Goal: Task Accomplishment & Management: Manage account settings

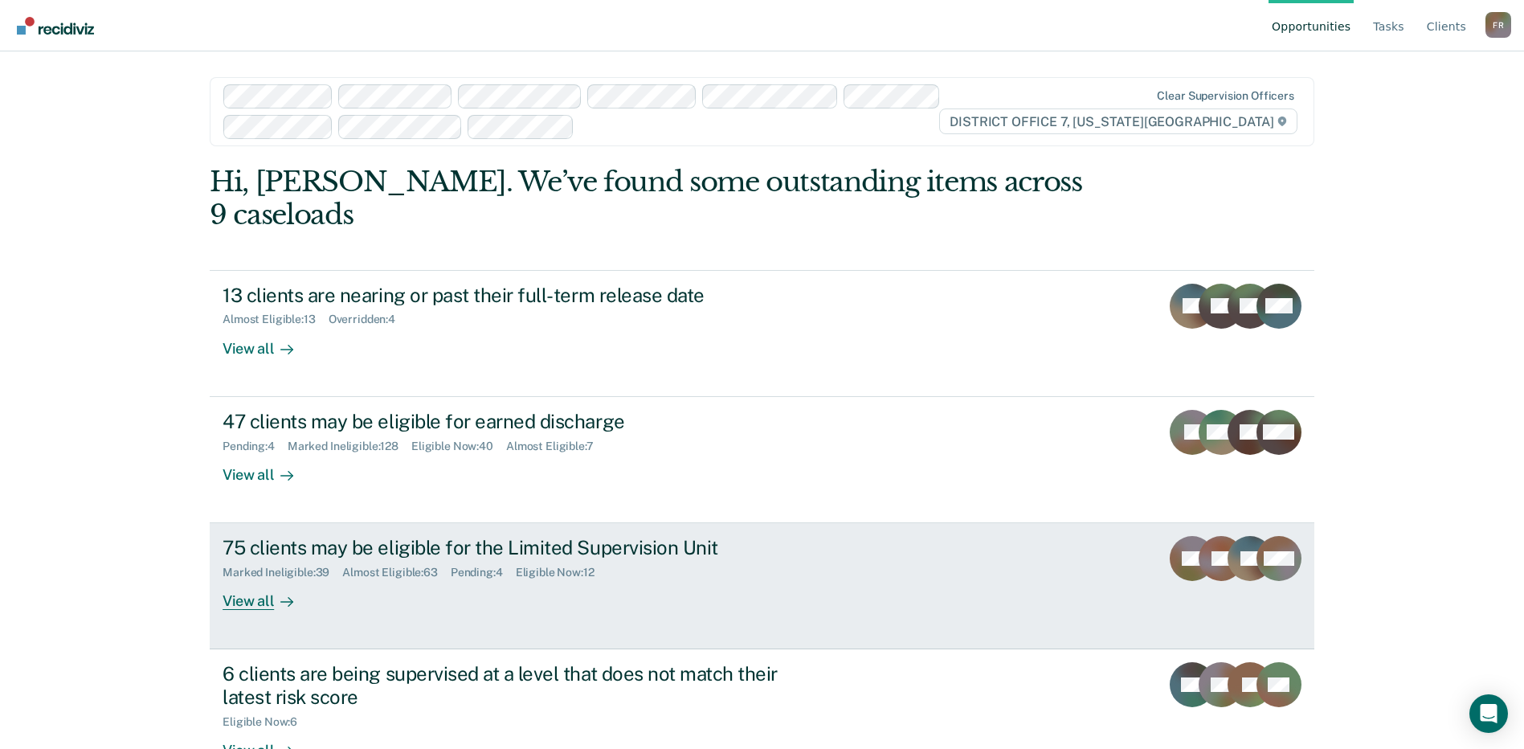
click at [525, 566] on div "Eligible Now : 12" at bounding box center [562, 573] width 92 height 14
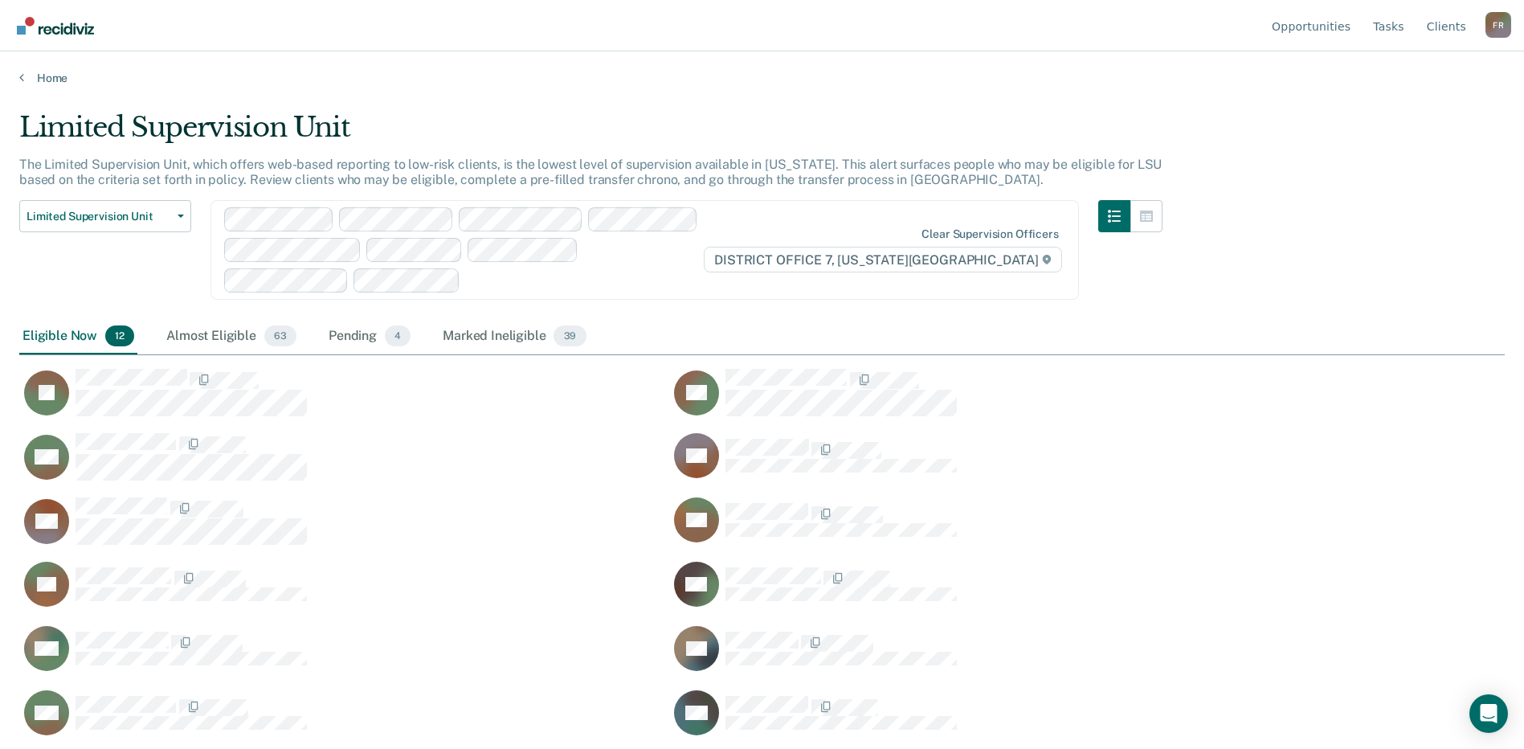
scroll to position [2, 0]
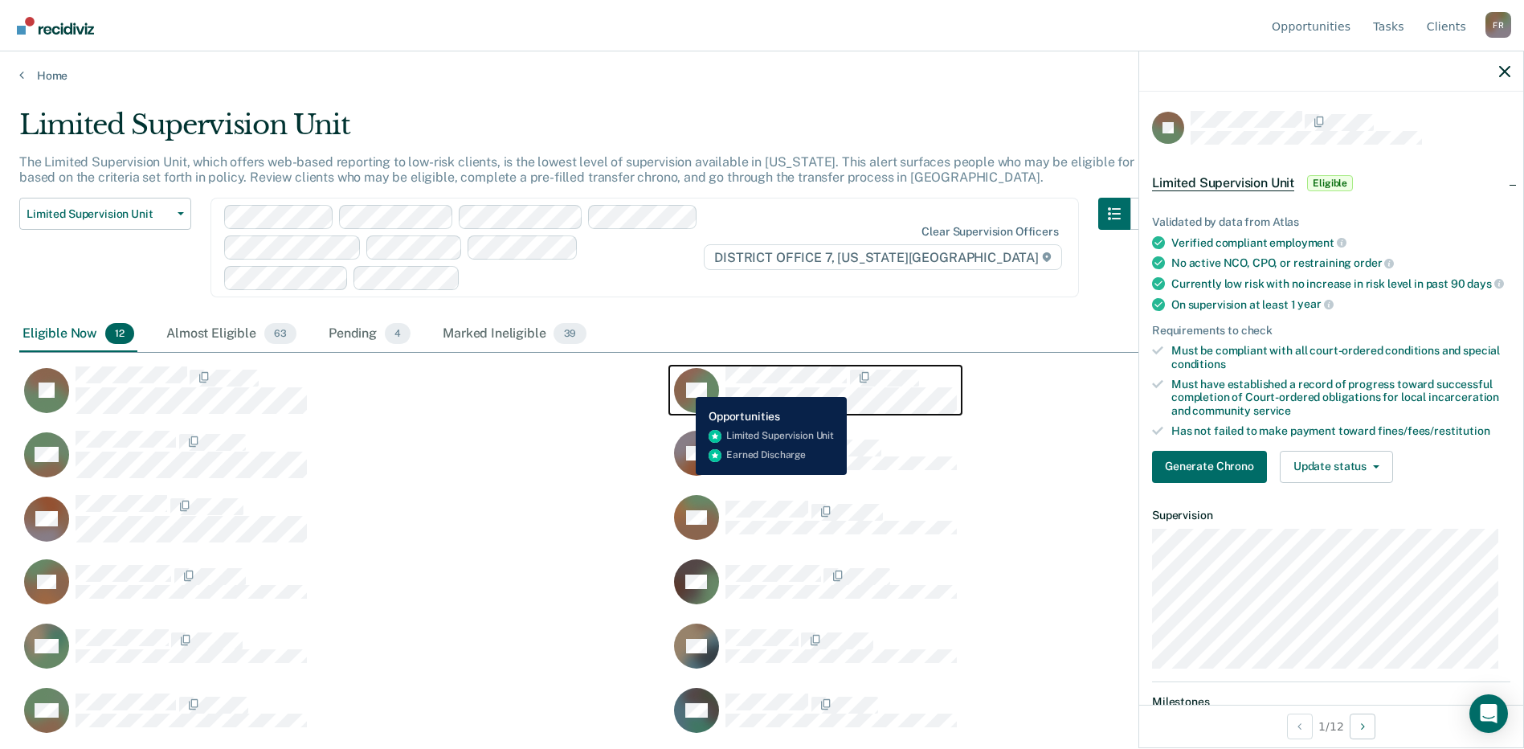
click at [684, 385] on icon "CaseloadOpportunityCell-141969" at bounding box center [687, 378] width 60 height 67
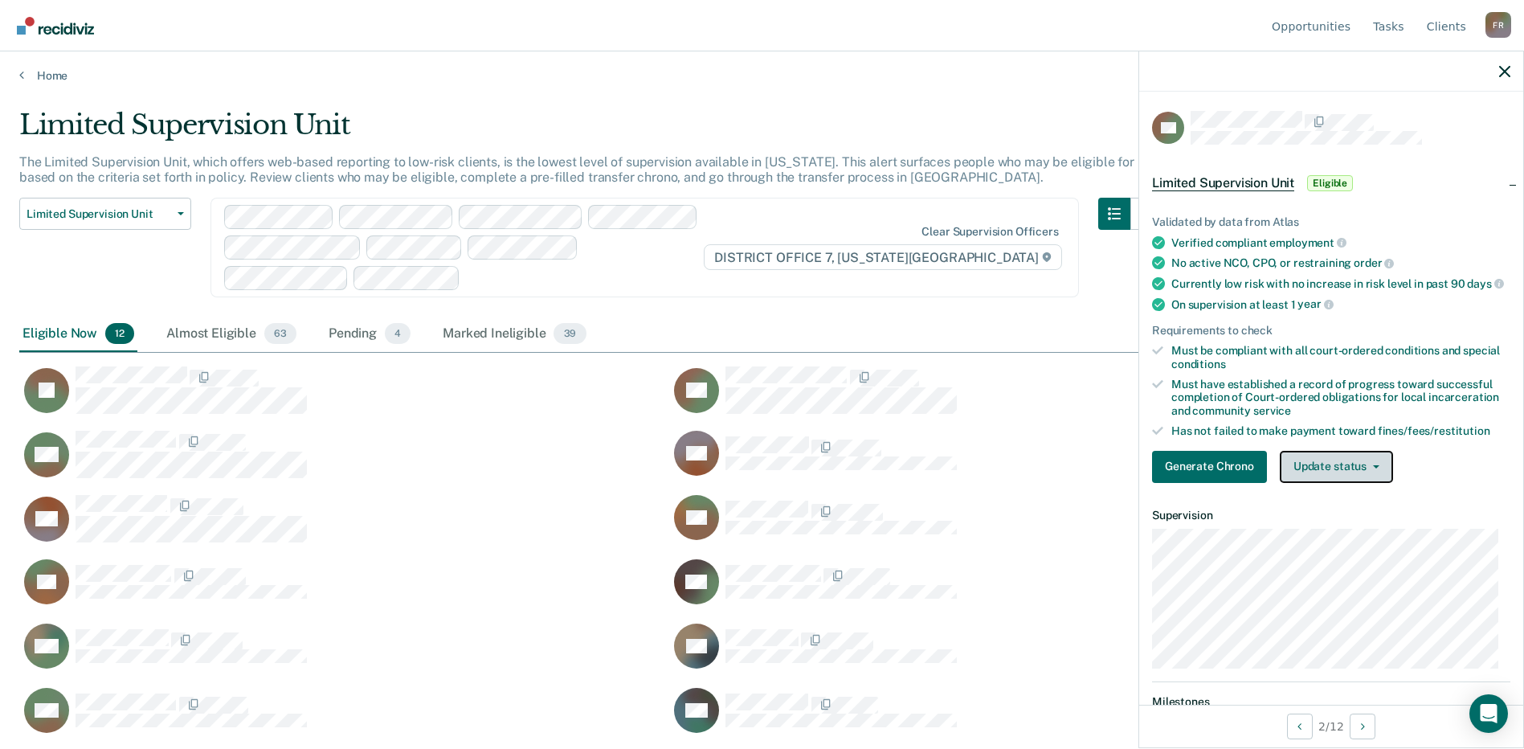
drag, startPoint x: 1355, startPoint y: 480, endPoint x: 1353, endPoint y: 490, distance: 9.8
click at [1355, 480] on button "Update status" at bounding box center [1336, 467] width 113 height 32
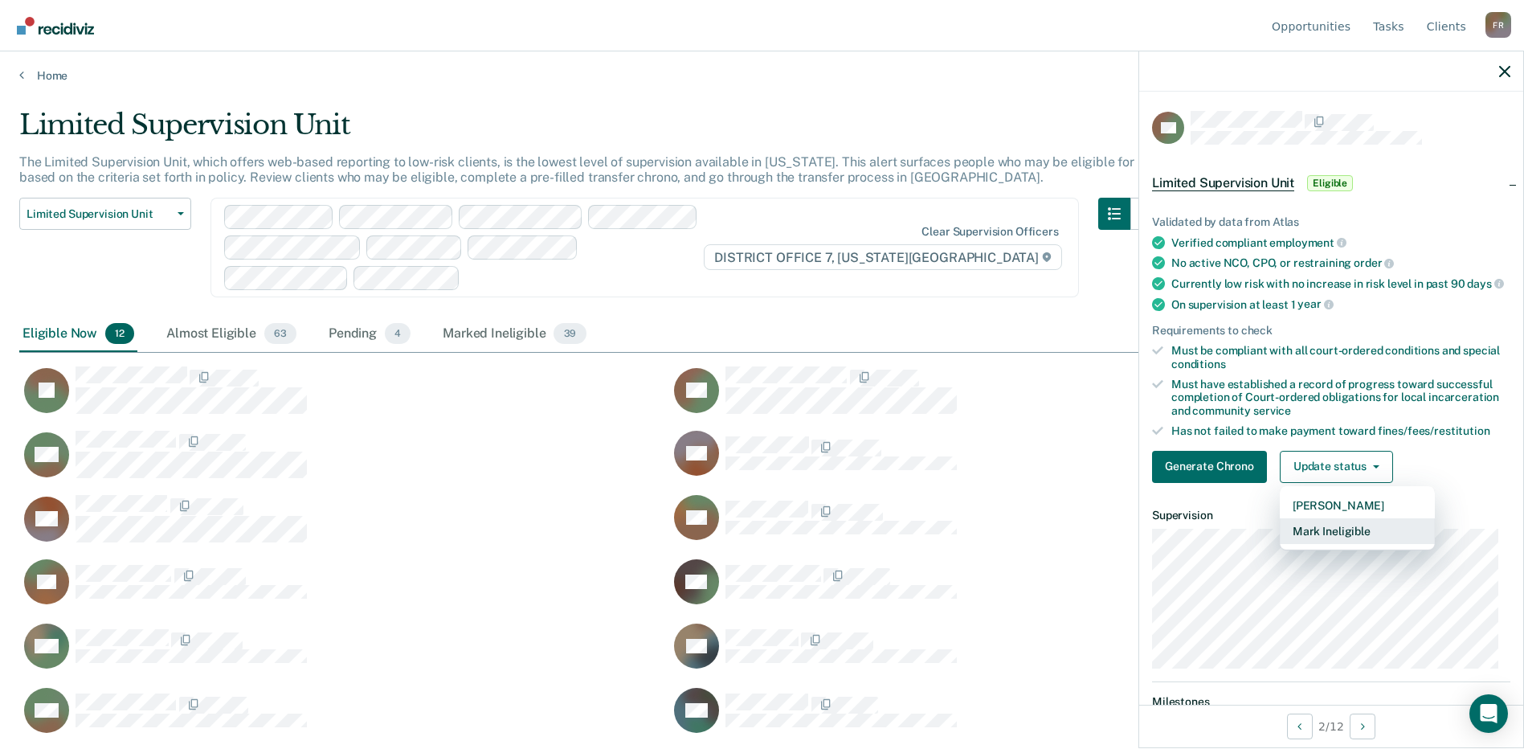
click at [1343, 543] on button "Mark Ineligible" at bounding box center [1357, 531] width 155 height 26
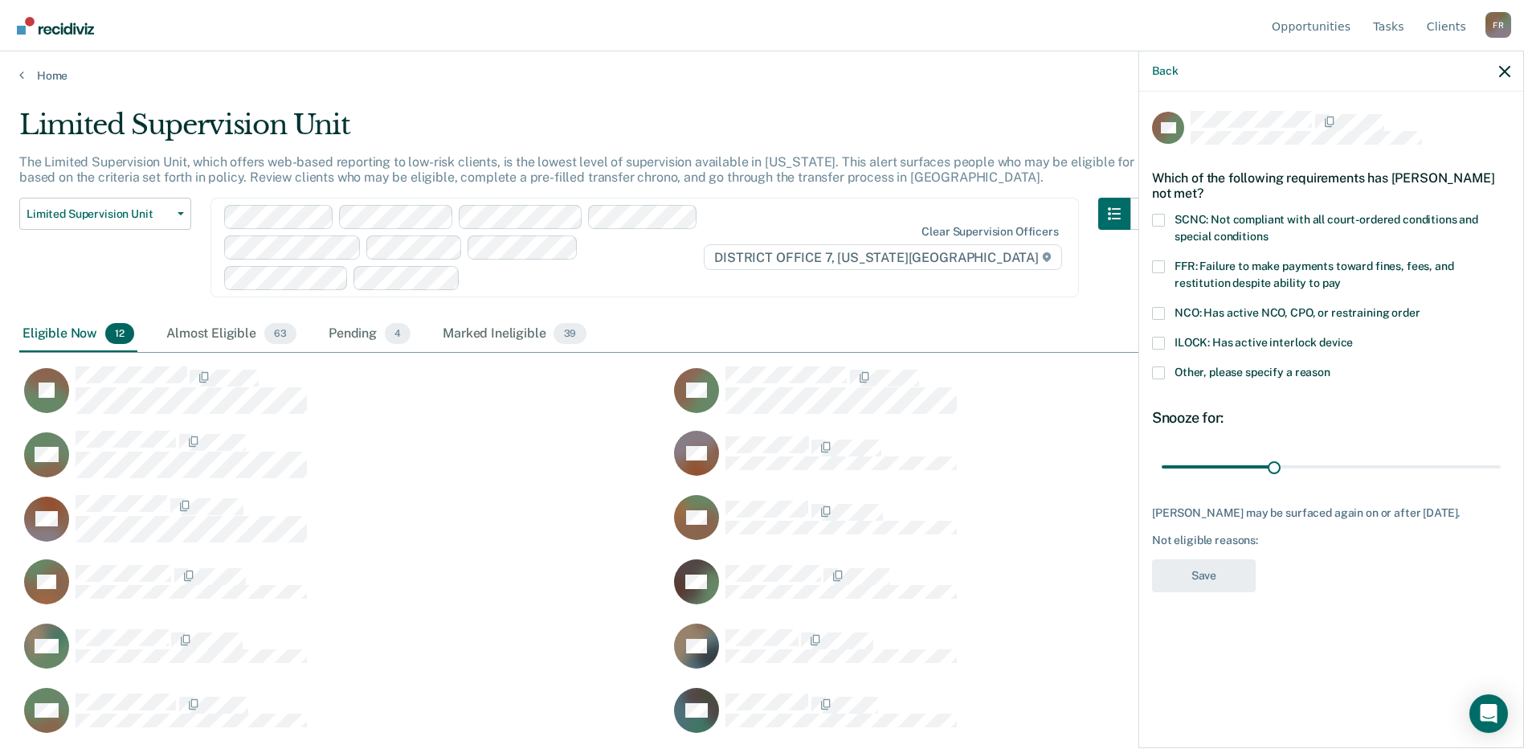
drag, startPoint x: 1192, startPoint y: 221, endPoint x: 1195, endPoint y: 239, distance: 18.6
click at [1192, 222] on span "SCNC: Not compliant with all court-ordered conditions and special conditions" at bounding box center [1327, 228] width 304 height 30
click at [1268, 231] on input "SCNC: Not compliant with all court-ordered conditions and special conditions" at bounding box center [1268, 231] width 0 height 0
click at [1208, 372] on span "Other, please specify a reason" at bounding box center [1253, 372] width 156 height 13
click at [1331, 366] on input "Other, please specify a reason" at bounding box center [1331, 366] width 0 height 0
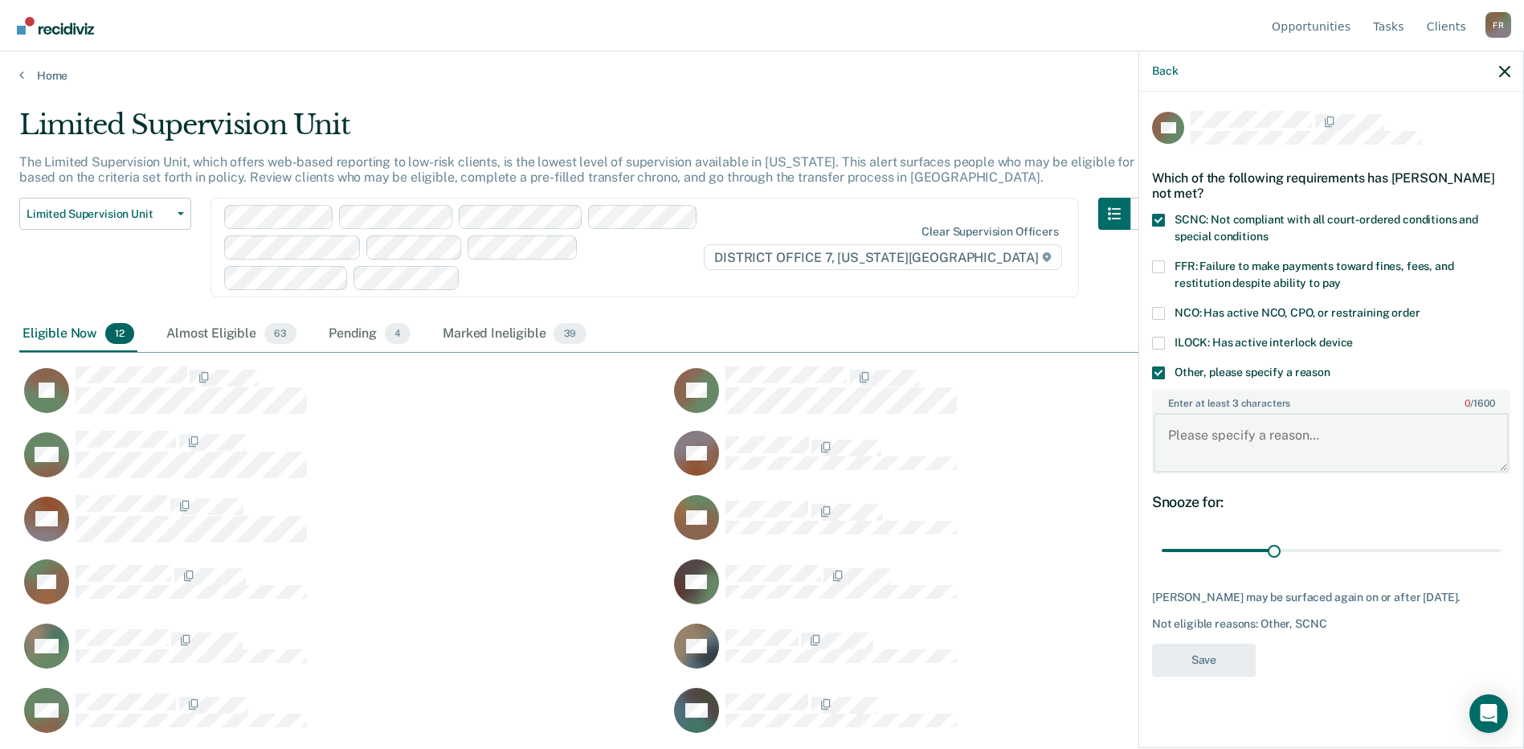
click at [1219, 448] on textarea "Enter at least 3 characters 0 / 1600" at bounding box center [1331, 442] width 355 height 59
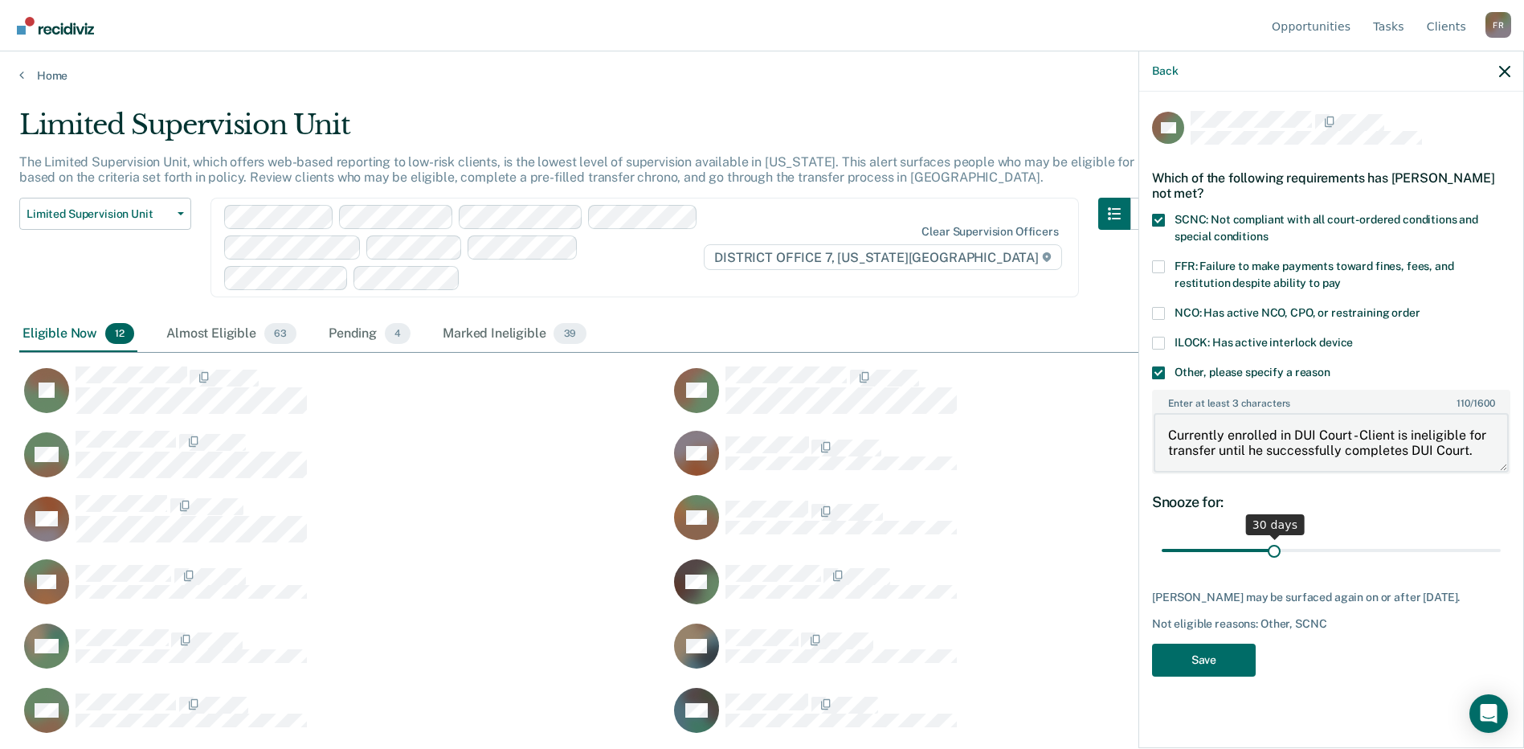
type textarea "Currently enrolled in DUI Court - Client is ineligible for transfer until he su…"
drag, startPoint x: 1278, startPoint y: 551, endPoint x: 1520, endPoint y: 779, distance: 332.5
type input "90"
click at [1501, 565] on input "range" at bounding box center [1331, 551] width 339 height 28
click at [1196, 665] on button "Save" at bounding box center [1204, 660] width 104 height 33
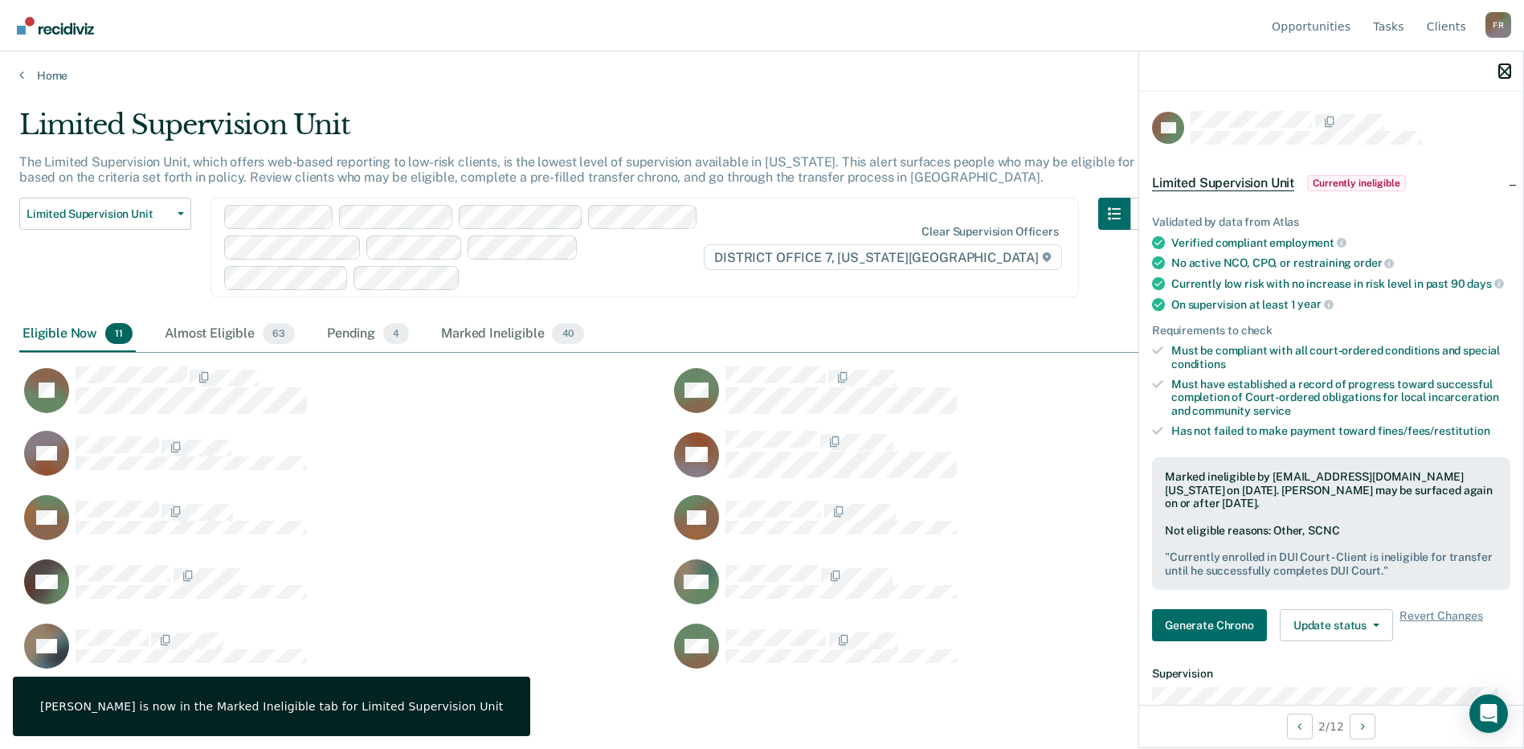
click at [1508, 69] on icon "button" at bounding box center [1504, 71] width 11 height 11
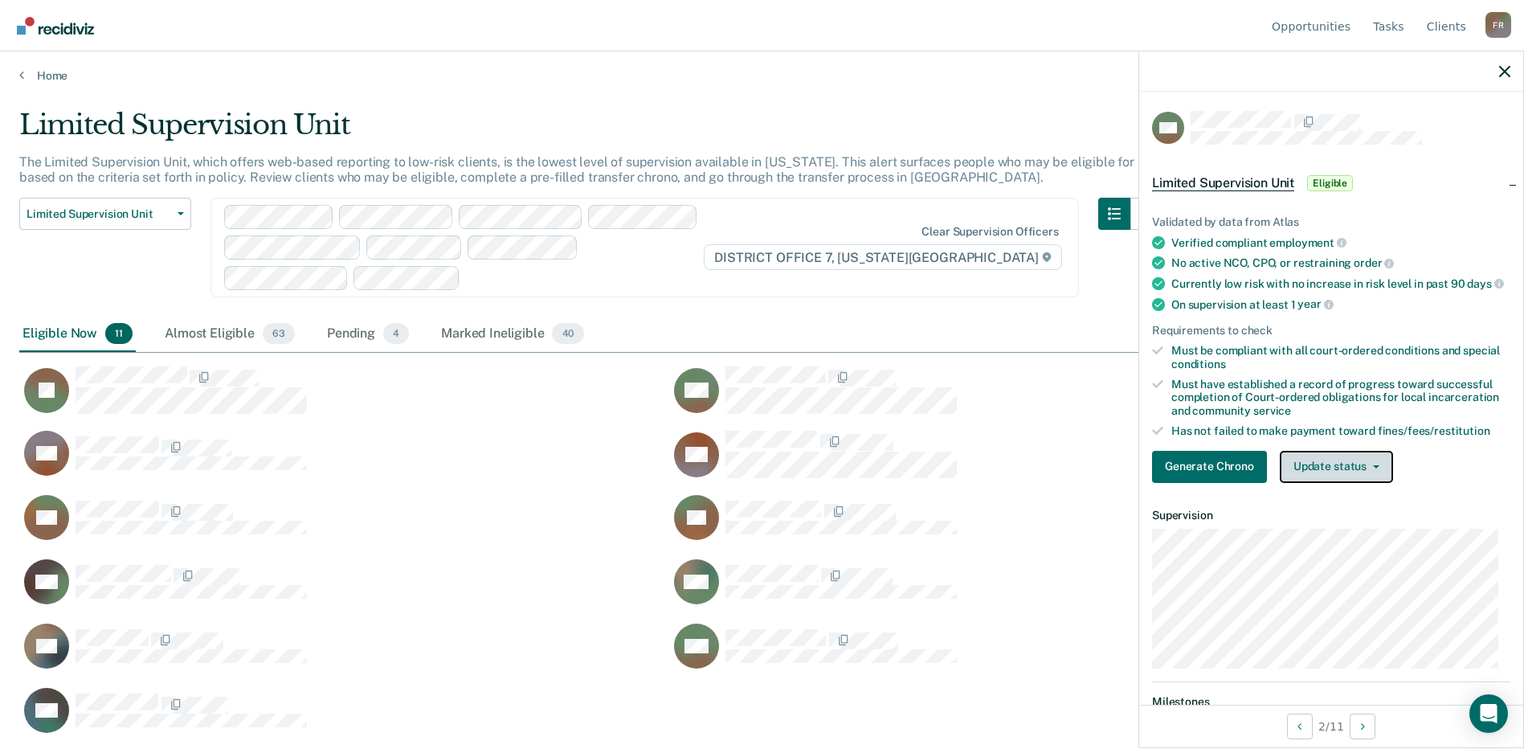
click at [1330, 472] on button "Update status" at bounding box center [1336, 467] width 113 height 32
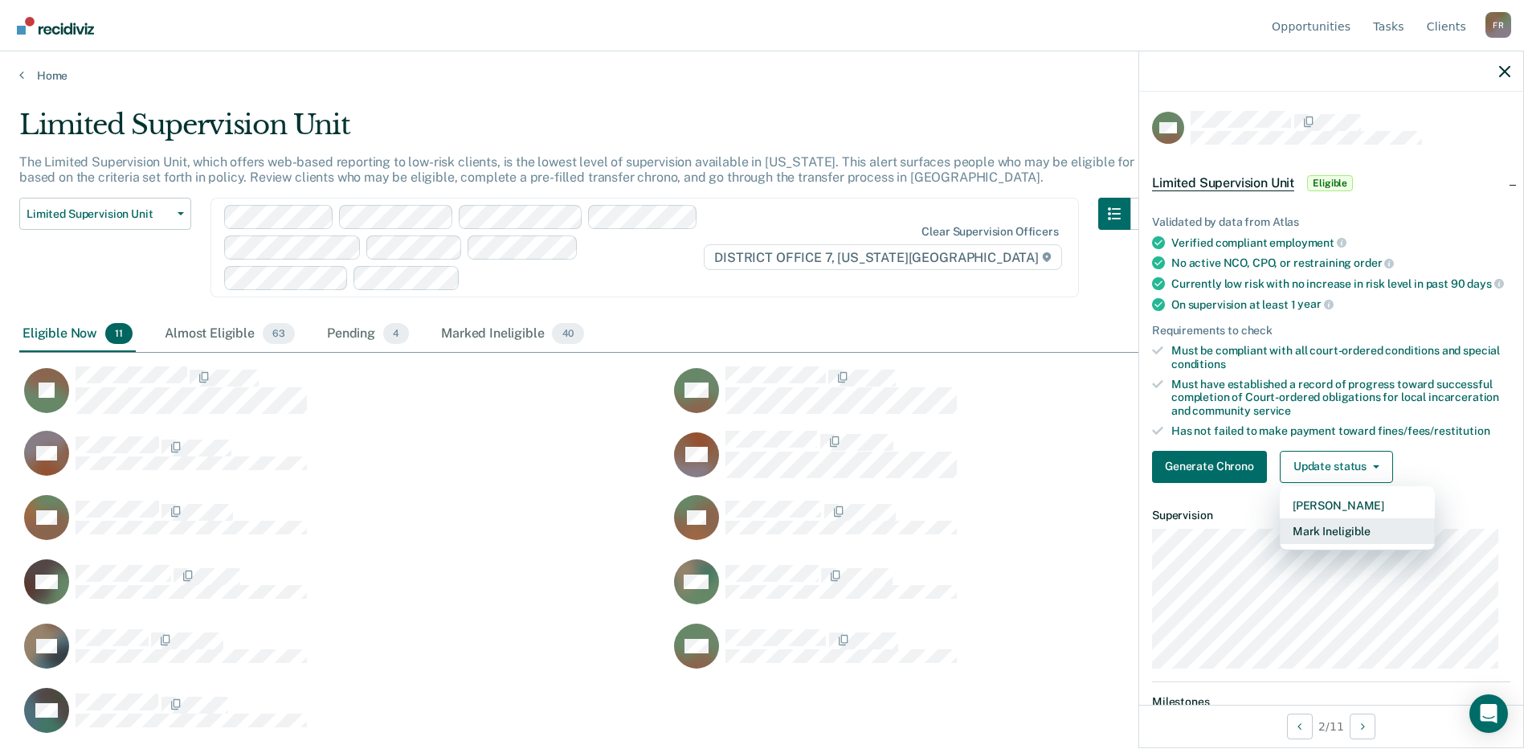
click at [1331, 538] on button "Mark Ineligible" at bounding box center [1357, 531] width 155 height 26
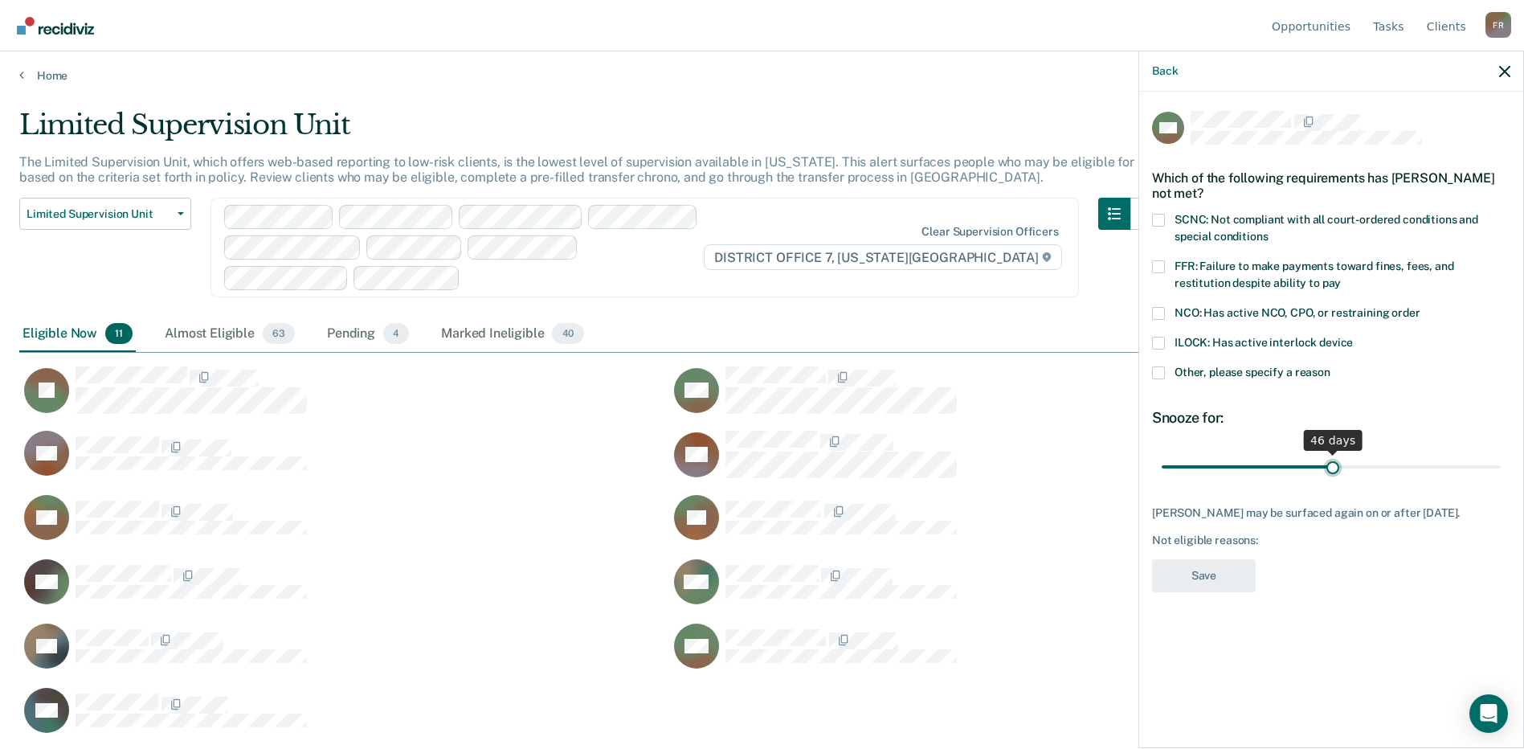
drag, startPoint x: 1275, startPoint y: 467, endPoint x: 1333, endPoint y: 466, distance: 57.9
type input "46"
click at [1333, 466] on input "range" at bounding box center [1331, 466] width 339 height 28
click at [1167, 220] on label "SCNC: Not compliant with all court-ordered conditions and special conditions" at bounding box center [1331, 231] width 358 height 34
click at [1268, 231] on input "SCNC: Not compliant with all court-ordered conditions and special conditions" at bounding box center [1268, 231] width 0 height 0
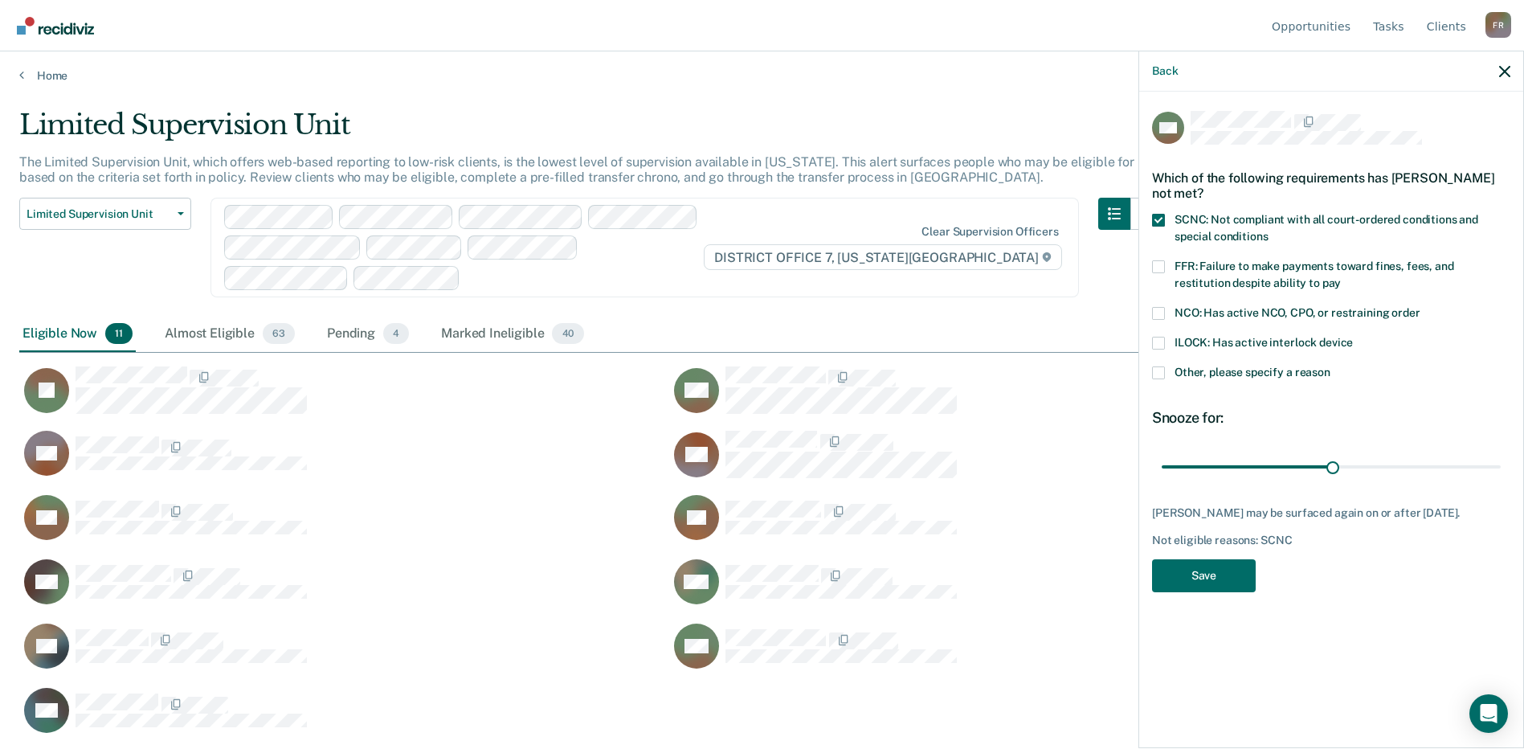
click at [1192, 370] on span "Other, please specify a reason" at bounding box center [1253, 372] width 156 height 13
click at [1331, 366] on input "Other, please specify a reason" at bounding box center [1331, 366] width 0 height 0
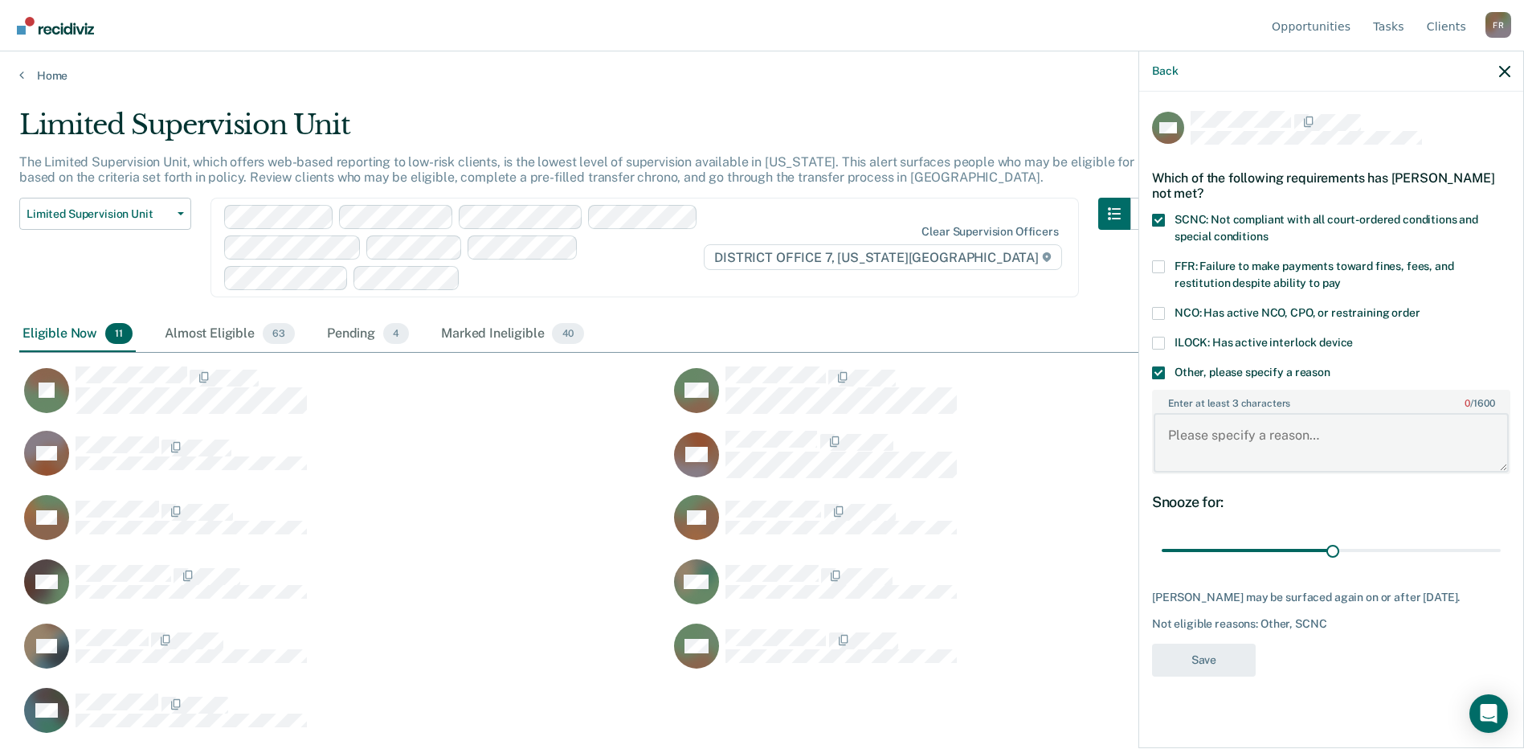
click at [1208, 452] on textarea "Enter at least 3 characters 0 / 1600" at bounding box center [1331, 442] width 355 height 59
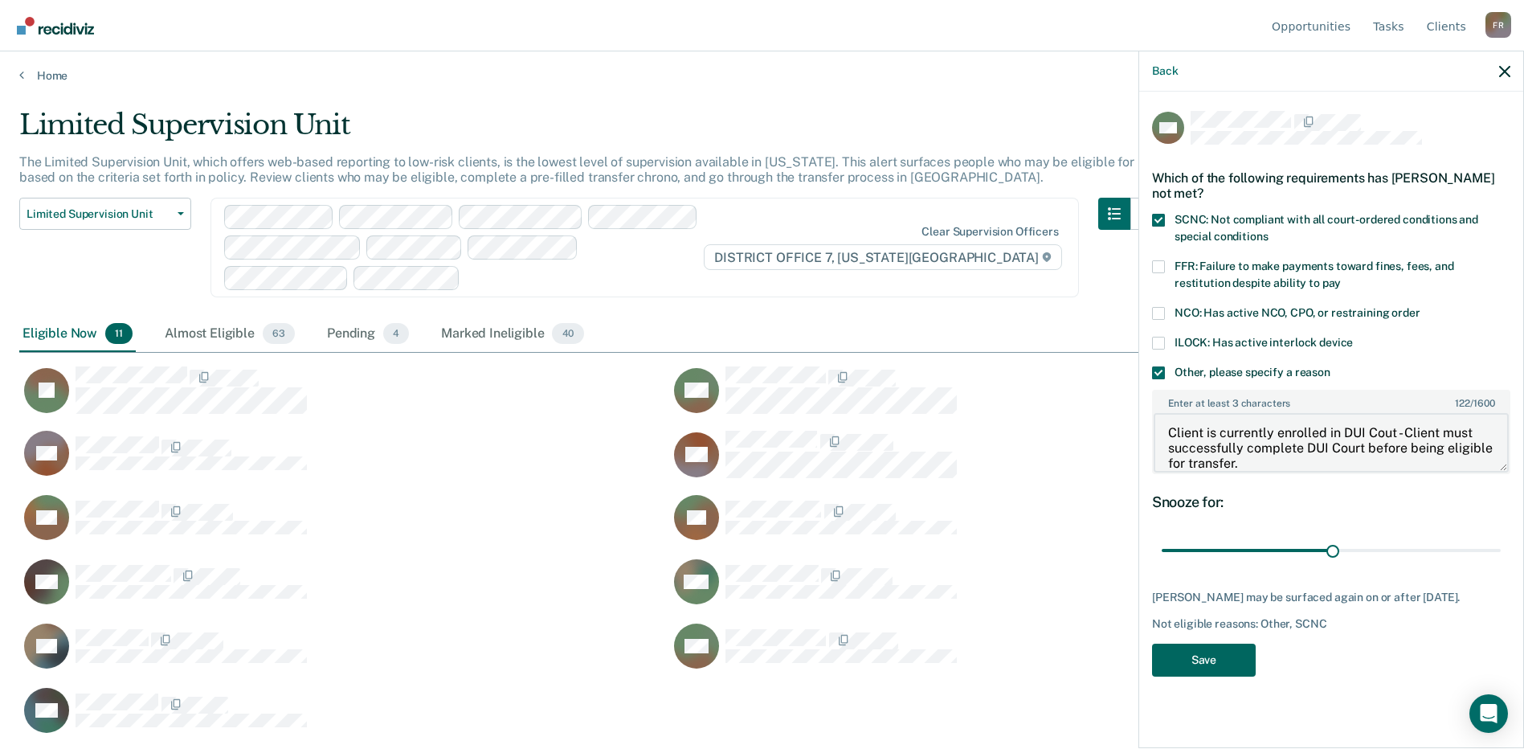
type textarea "Client is currently enrolled in DUI Cout - Client must successfully complete DU…"
click at [1216, 673] on button "Save" at bounding box center [1204, 660] width 104 height 33
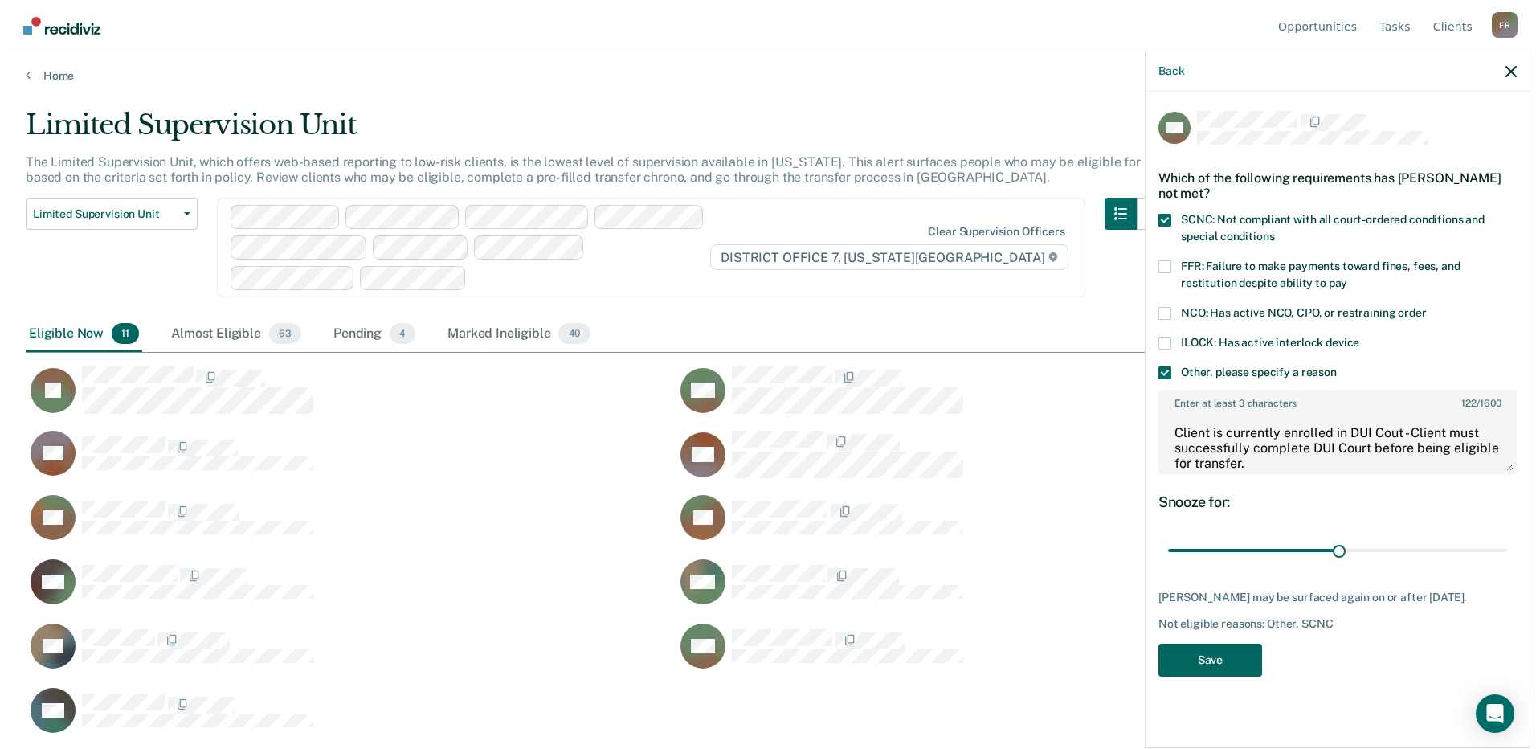
scroll to position [505, 1486]
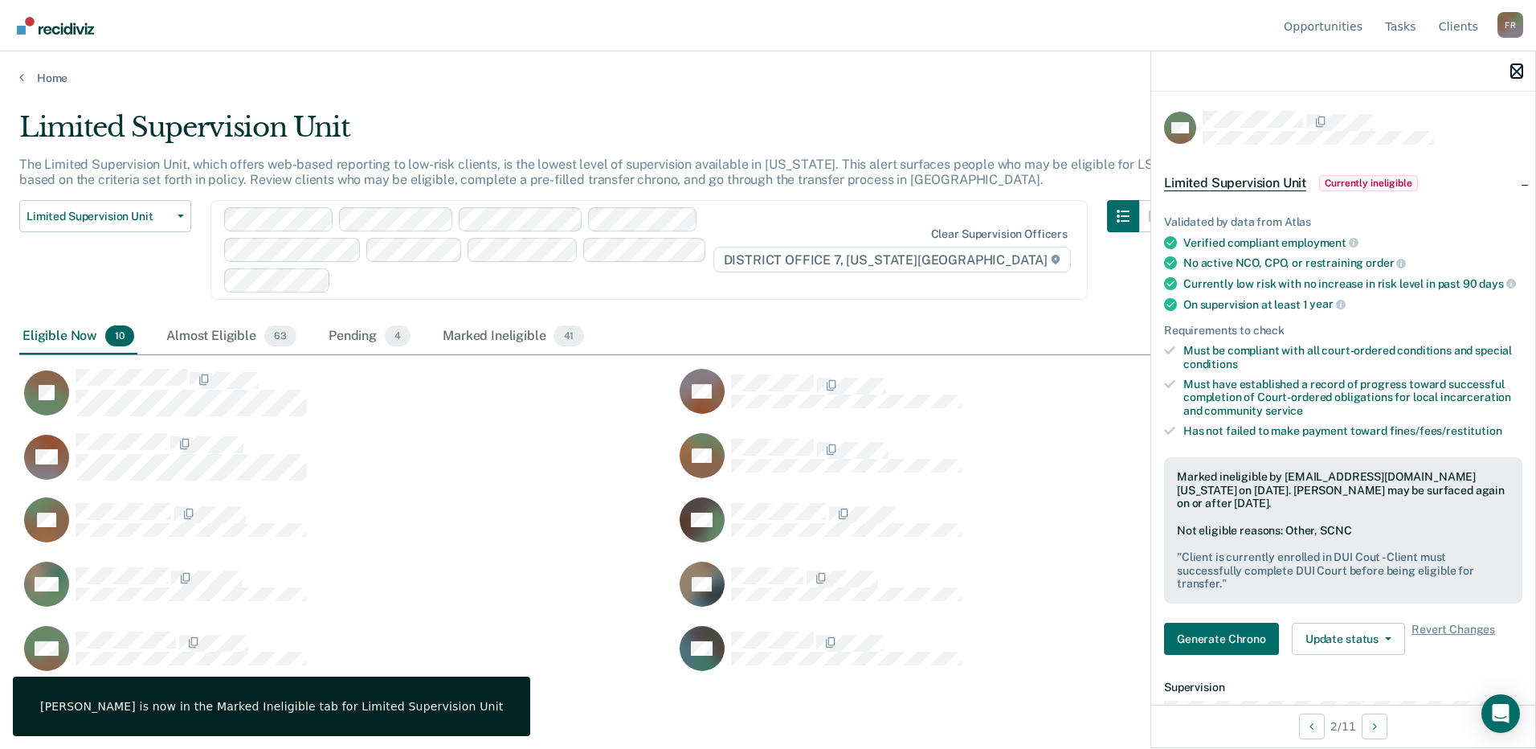
click at [1521, 69] on icon "button" at bounding box center [1516, 71] width 11 height 11
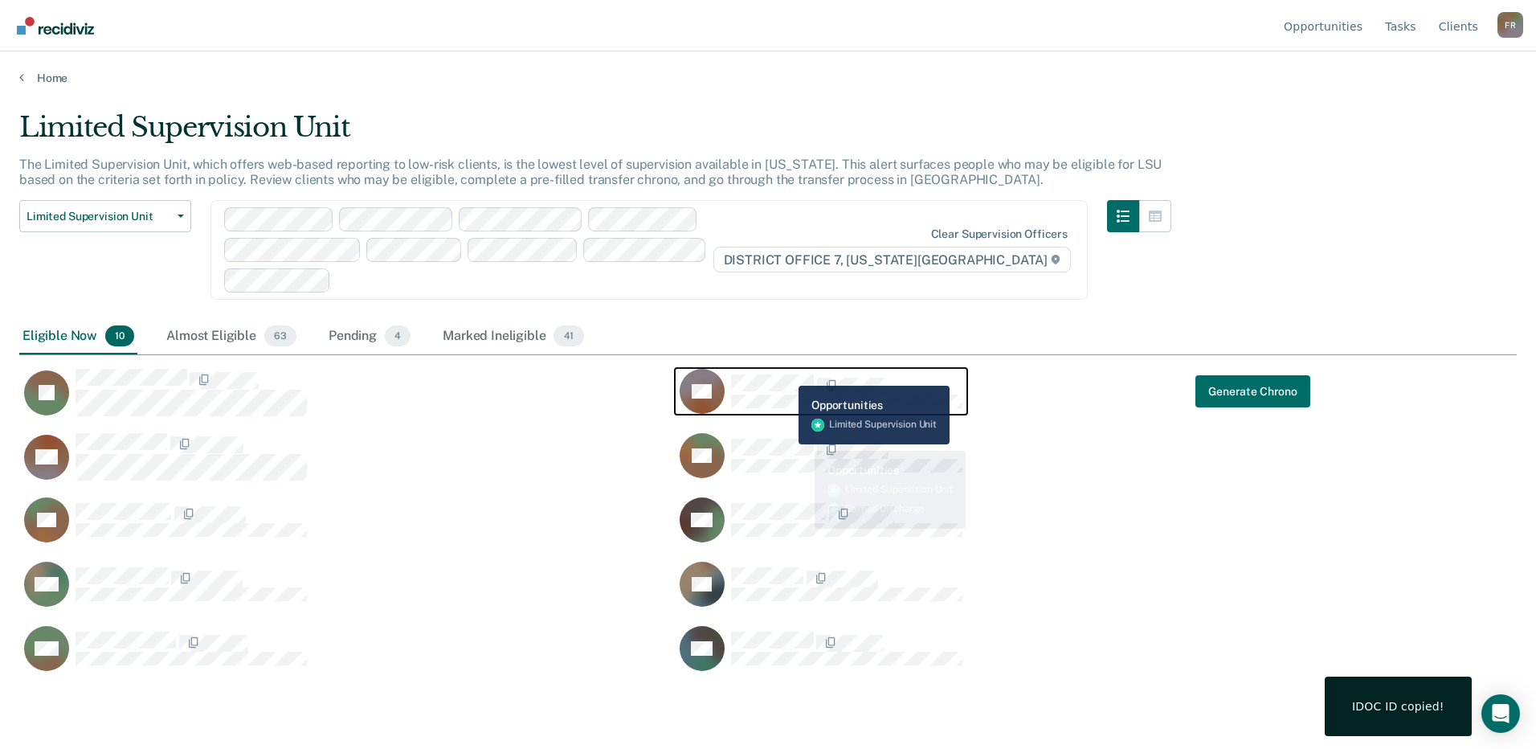
click at [783, 372] on div "KB" at bounding box center [821, 391] width 283 height 45
